Goal: Navigation & Orientation: Find specific page/section

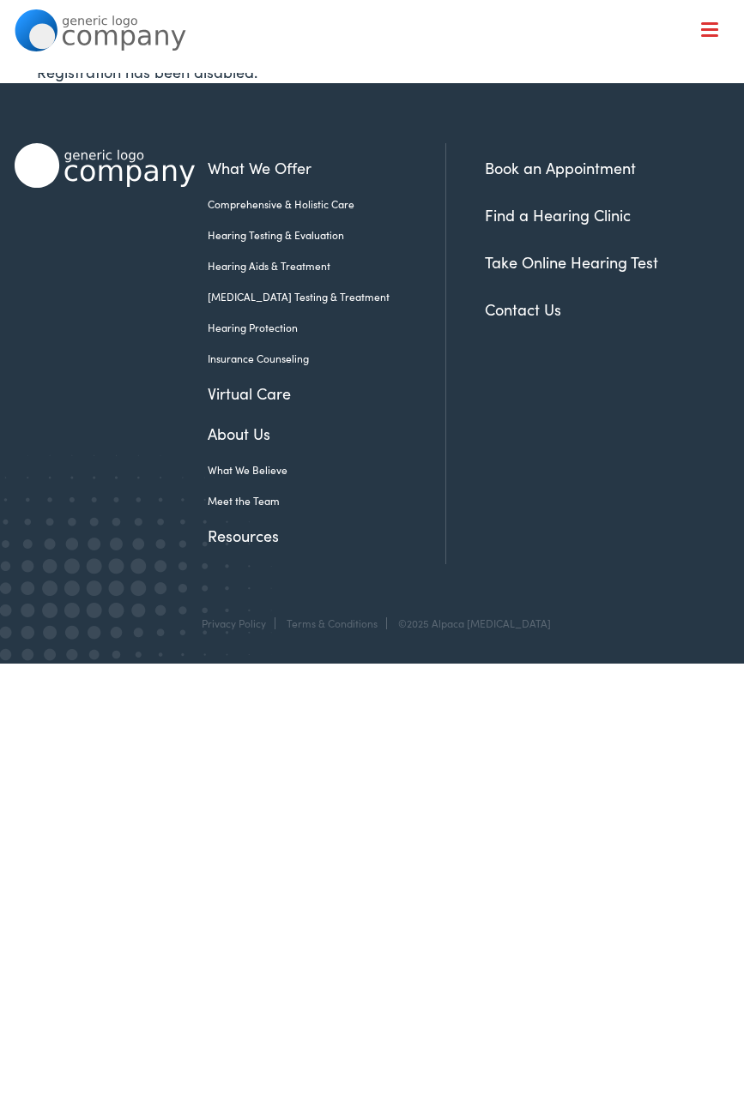
click at [516, 310] on link "Contact Us" at bounding box center [523, 308] width 76 height 21
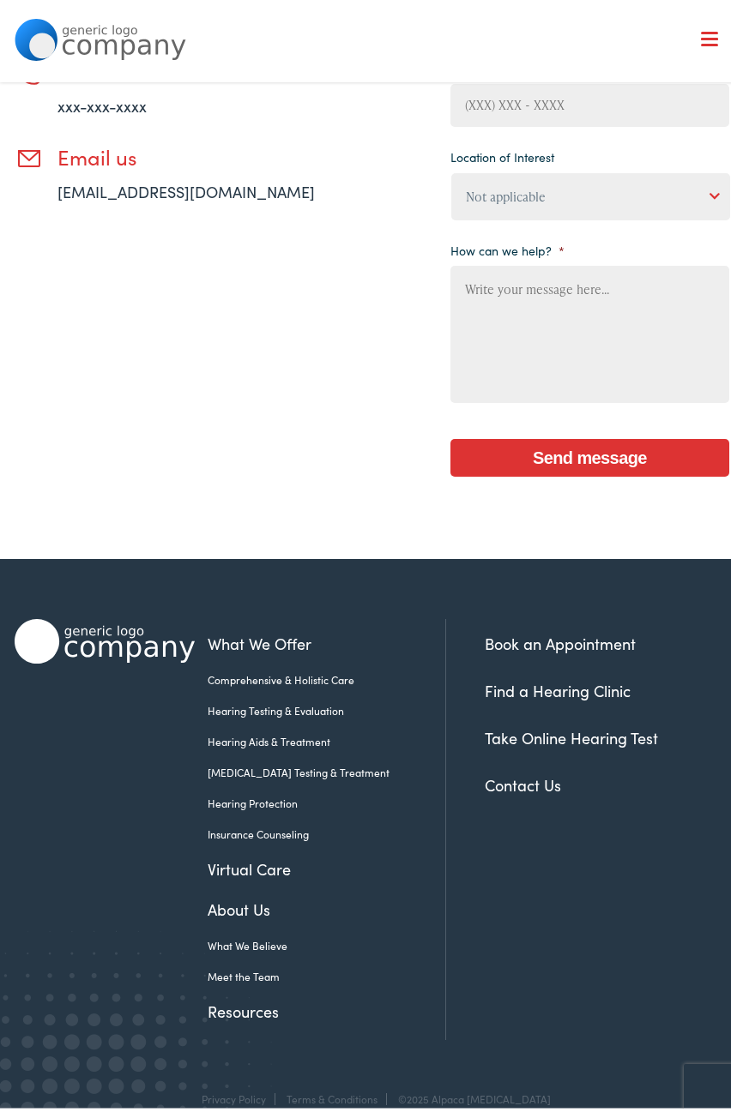
scroll to position [357, 0]
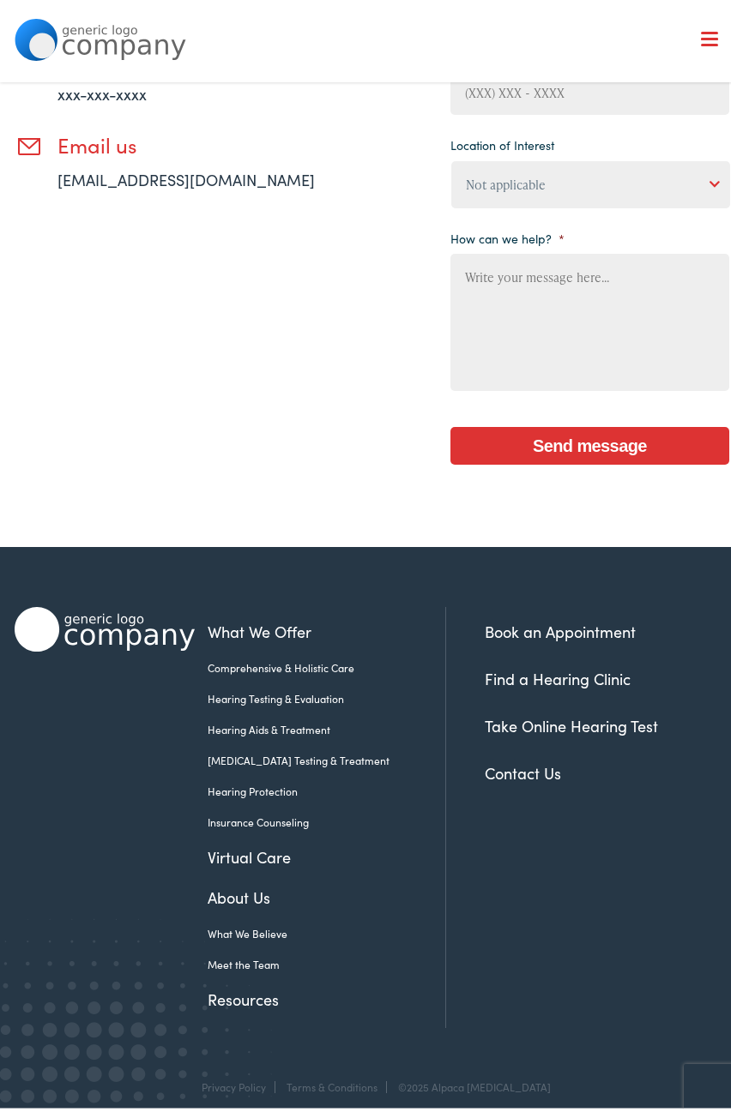
click at [561, 661] on link "Find a Hearing Clinic" at bounding box center [558, 669] width 146 height 21
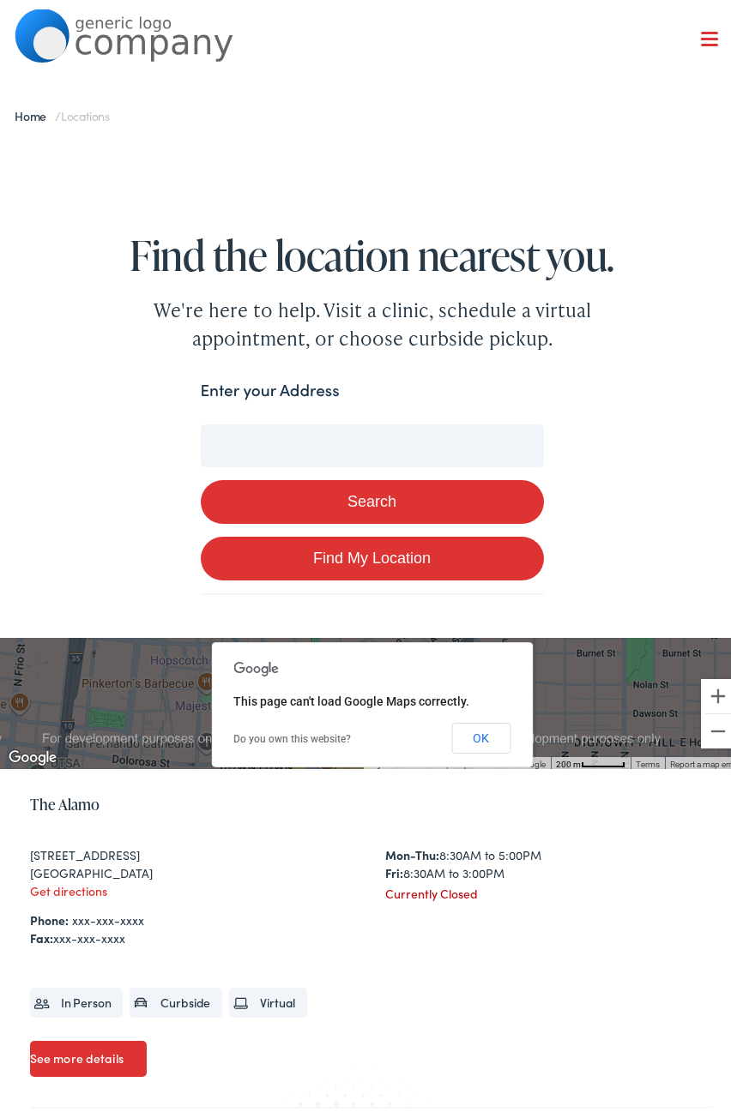
click at [432, 550] on link "Find My Location" at bounding box center [372, 549] width 343 height 44
type input "[GEOGRAPHIC_DATA], [GEOGRAPHIC_DATA]"
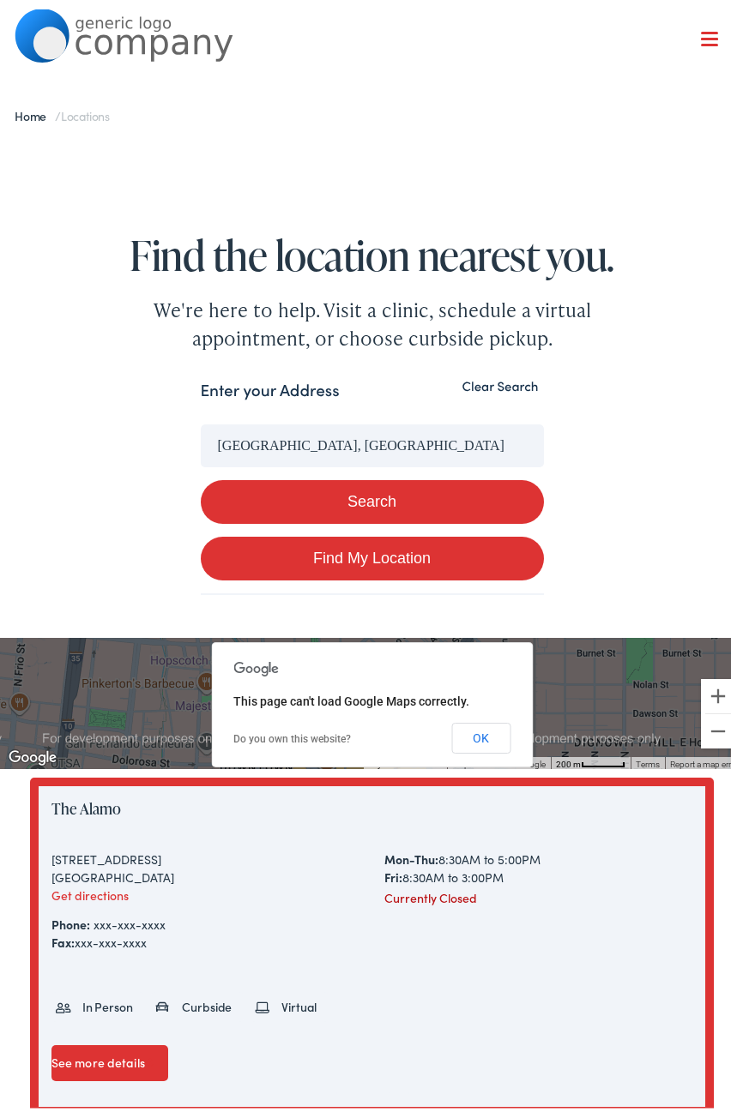
click at [374, 435] on input "[GEOGRAPHIC_DATA], [GEOGRAPHIC_DATA]" at bounding box center [372, 436] width 343 height 43
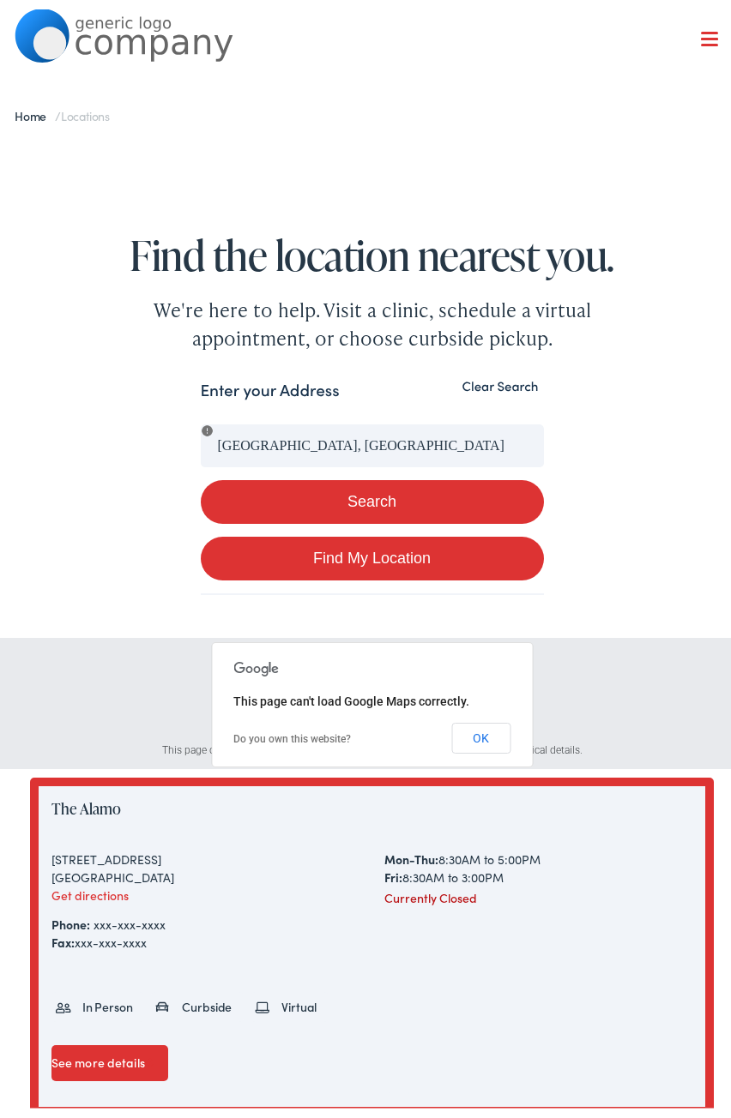
drag, startPoint x: 374, startPoint y: 435, endPoint x: -233, endPoint y: 310, distance: 619.8
click at [481, 377] on button "Clear Search" at bounding box center [500, 377] width 87 height 16
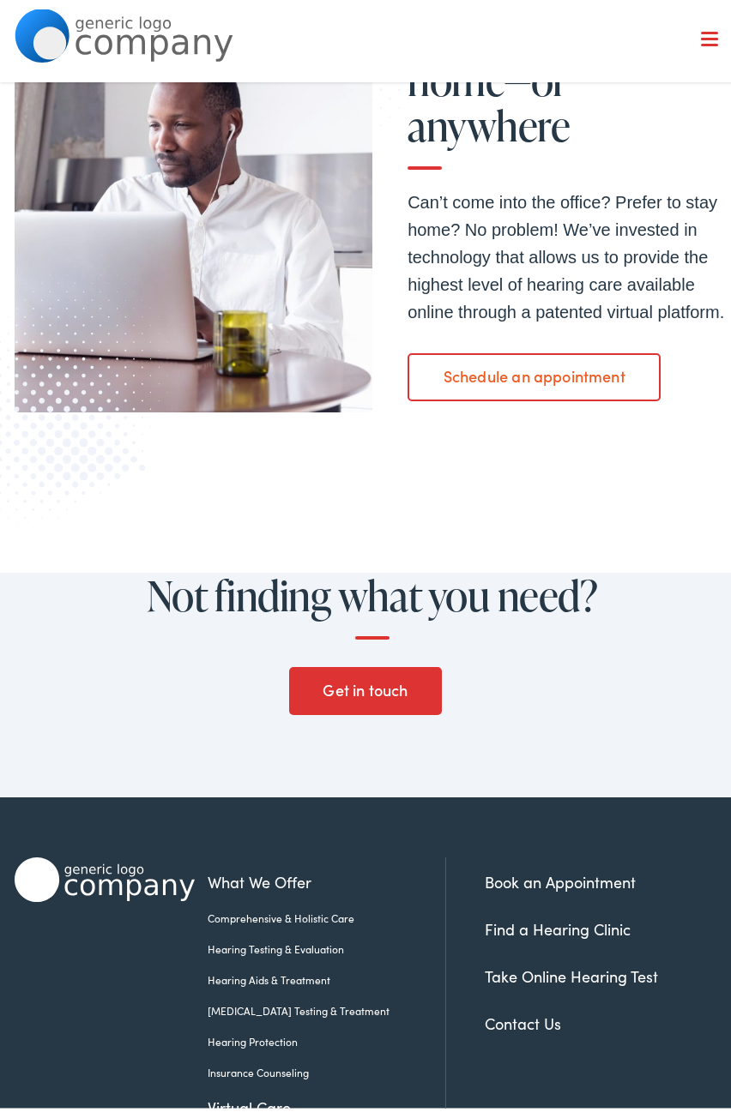
scroll to position [1439, 0]
